Goal: Task Accomplishment & Management: Use online tool/utility

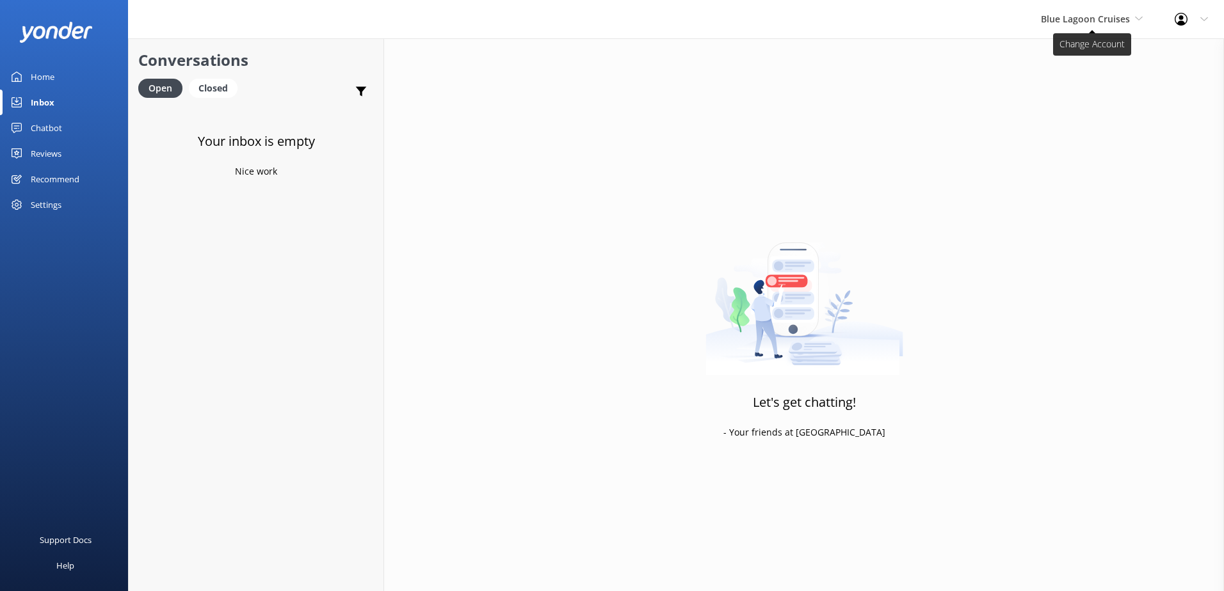
click at [1111, 17] on span "Blue Lagoon Cruises" at bounding box center [1084, 19] width 89 height 12
click at [1114, 16] on span "Blue Lagoon Cruises" at bounding box center [1084, 19] width 89 height 12
